Goal: Information Seeking & Learning: Learn about a topic

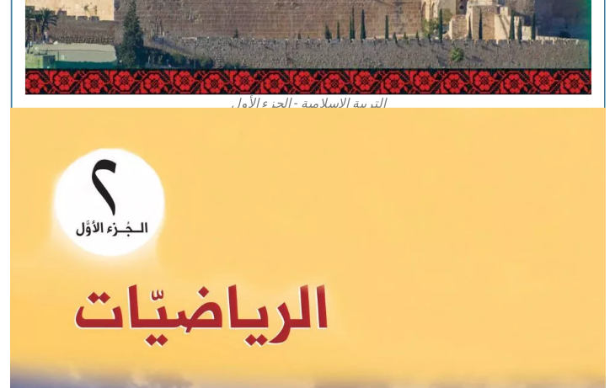
scroll to position [1257, 0]
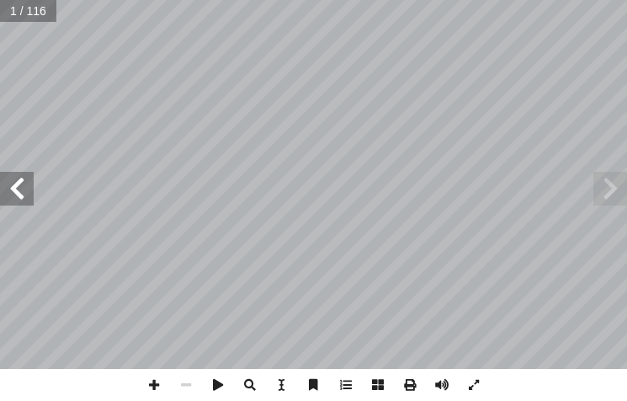
click at [13, 187] on span at bounding box center [17, 189] width 34 height 34
drag, startPoint x: 14, startPoint y: 186, endPoint x: 24, endPoint y: 184, distance: 10.2
click at [19, 185] on span at bounding box center [17, 189] width 34 height 34
click at [25, 183] on span at bounding box center [17, 189] width 34 height 34
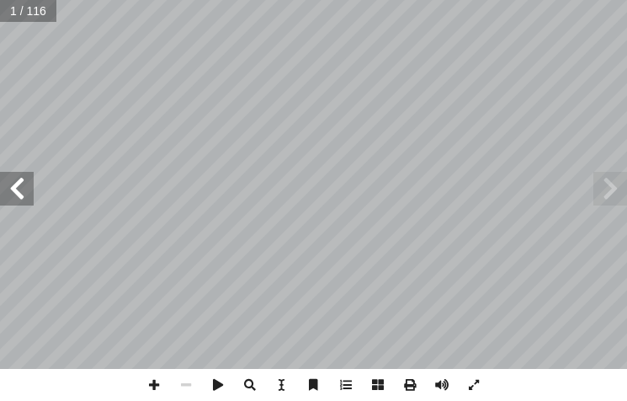
click at [25, 183] on span at bounding box center [17, 189] width 34 height 34
click at [25, 180] on span at bounding box center [17, 189] width 34 height 34
click at [20, 182] on span at bounding box center [17, 189] width 34 height 34
click at [5, 180] on span at bounding box center [17, 189] width 34 height 34
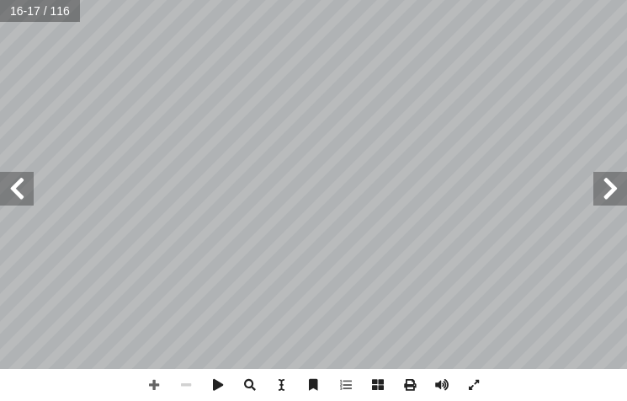
click at [15, 195] on span at bounding box center [17, 189] width 34 height 34
click at [16, 194] on span at bounding box center [17, 189] width 34 height 34
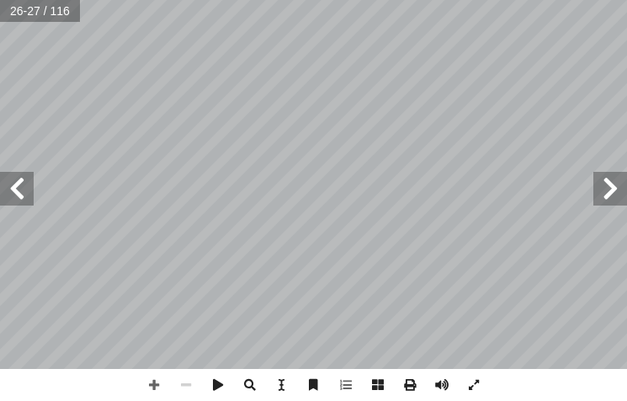
click at [9, 180] on span at bounding box center [17, 189] width 34 height 34
click at [150, 388] on span at bounding box center [154, 385] width 32 height 32
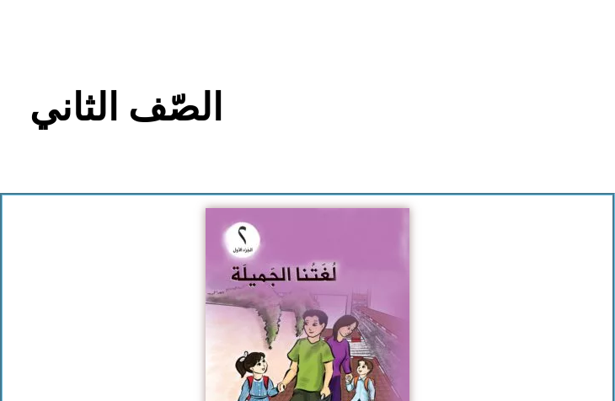
scroll to position [267, 0]
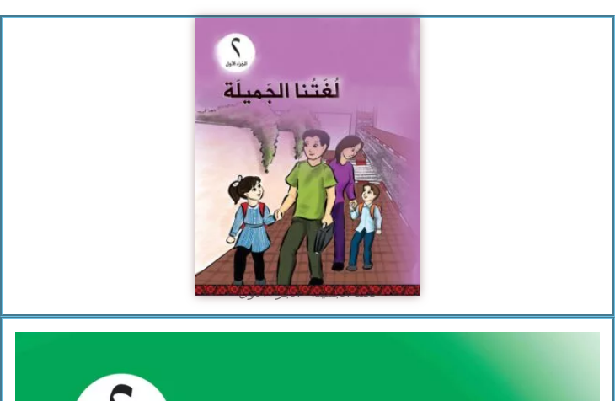
click at [261, 92] on img at bounding box center [307, 157] width 224 height 278
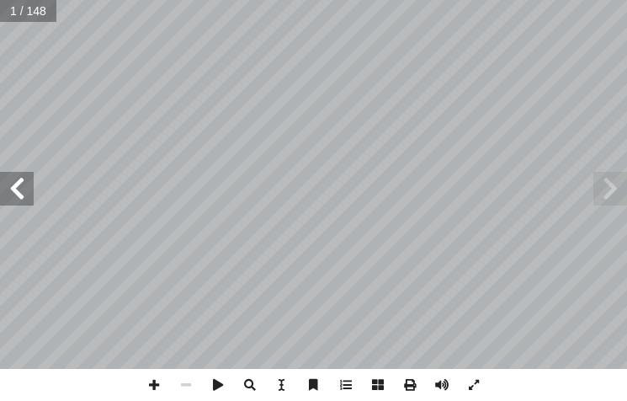
click at [17, 192] on span at bounding box center [17, 189] width 34 height 34
click at [18, 192] on span at bounding box center [17, 189] width 34 height 34
click at [19, 192] on span at bounding box center [17, 189] width 34 height 34
click at [21, 192] on span at bounding box center [17, 189] width 34 height 34
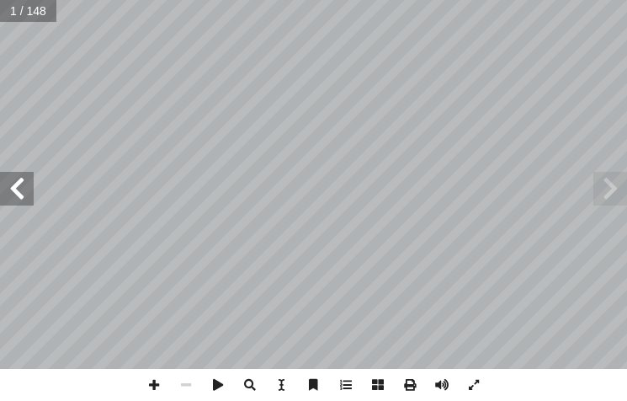
click at [22, 192] on span at bounding box center [17, 189] width 34 height 34
click at [28, 199] on span at bounding box center [17, 189] width 34 height 34
click at [15, 185] on span at bounding box center [17, 189] width 34 height 34
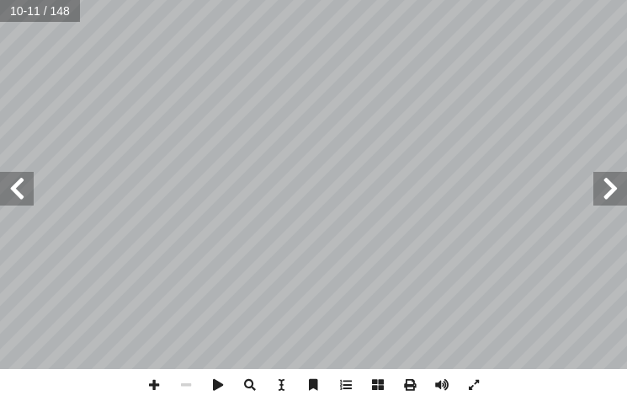
click at [22, 187] on span at bounding box center [17, 189] width 34 height 34
click at [22, 188] on span at bounding box center [17, 189] width 34 height 34
click at [23, 188] on span at bounding box center [17, 189] width 34 height 34
click at [26, 189] on span at bounding box center [17, 189] width 34 height 34
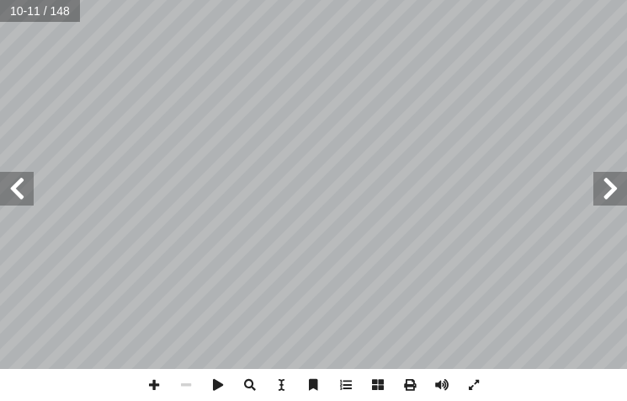
click at [26, 189] on span at bounding box center [17, 189] width 34 height 34
click at [26, 188] on span at bounding box center [17, 189] width 34 height 34
click at [26, 187] on span at bounding box center [17, 189] width 34 height 34
click at [24, 187] on span at bounding box center [17, 189] width 34 height 34
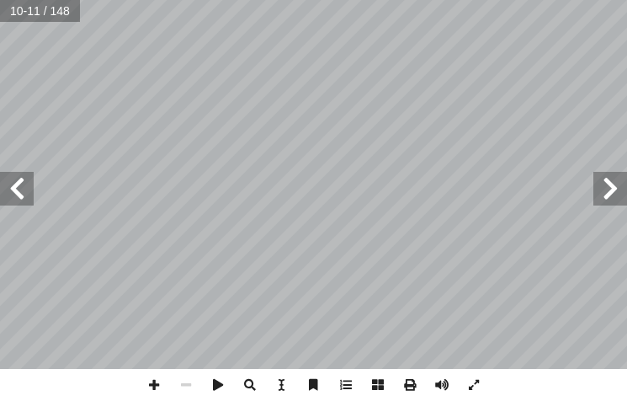
click at [24, 189] on span at bounding box center [17, 189] width 34 height 34
click at [24, 190] on span at bounding box center [17, 189] width 34 height 34
click at [18, 200] on span at bounding box center [17, 189] width 34 height 34
click at [24, 194] on span at bounding box center [17, 189] width 34 height 34
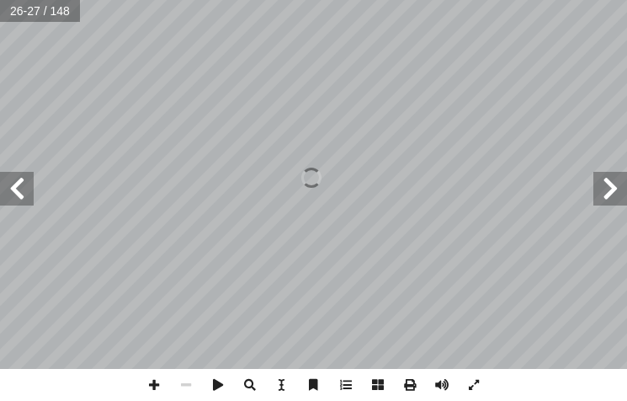
click at [27, 191] on span at bounding box center [17, 189] width 34 height 34
click at [24, 194] on span at bounding box center [17, 189] width 34 height 34
click at [21, 196] on span at bounding box center [17, 189] width 34 height 34
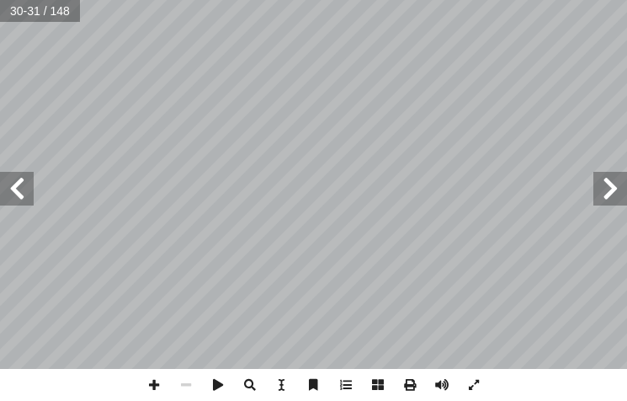
click at [21, 196] on span at bounding box center [17, 189] width 34 height 34
click at [13, 193] on span at bounding box center [17, 189] width 34 height 34
click at [159, 390] on span at bounding box center [154, 385] width 32 height 32
